Goal: Information Seeking & Learning: Find specific fact

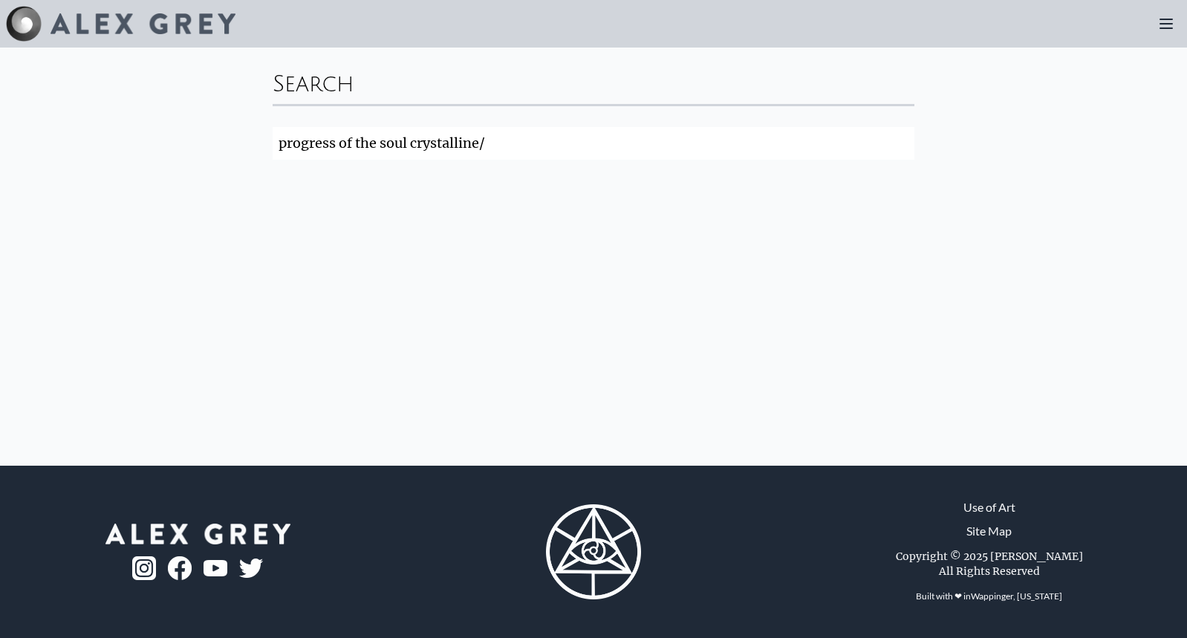
click button "Search" at bounding box center [0, 0] width 0 height 0
click at [594, 150] on input "progress of the soul crystalline/" at bounding box center [594, 143] width 642 height 33
click button "Search" at bounding box center [0, 0] width 0 height 0
type input "Search progress of the soul crystalline/"
click button "Search" at bounding box center [0, 0] width 0 height 0
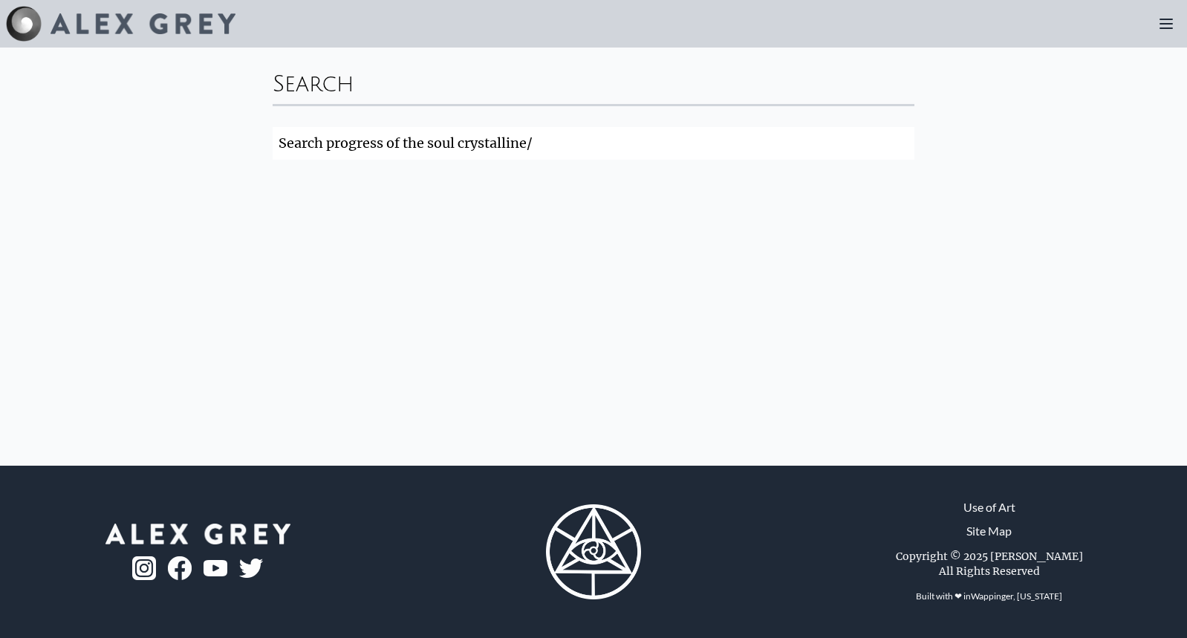
click at [616, 150] on input "Search progress of the soul crystalline/" at bounding box center [594, 143] width 642 height 33
click at [904, 142] on input "Search progress of the soul crystalline/" at bounding box center [594, 143] width 642 height 33
click button "Search" at bounding box center [0, 0] width 0 height 0
type input "s"
type input "Sprogress of the soul crystalline/"
